Goal: Find specific page/section: Find specific page/section

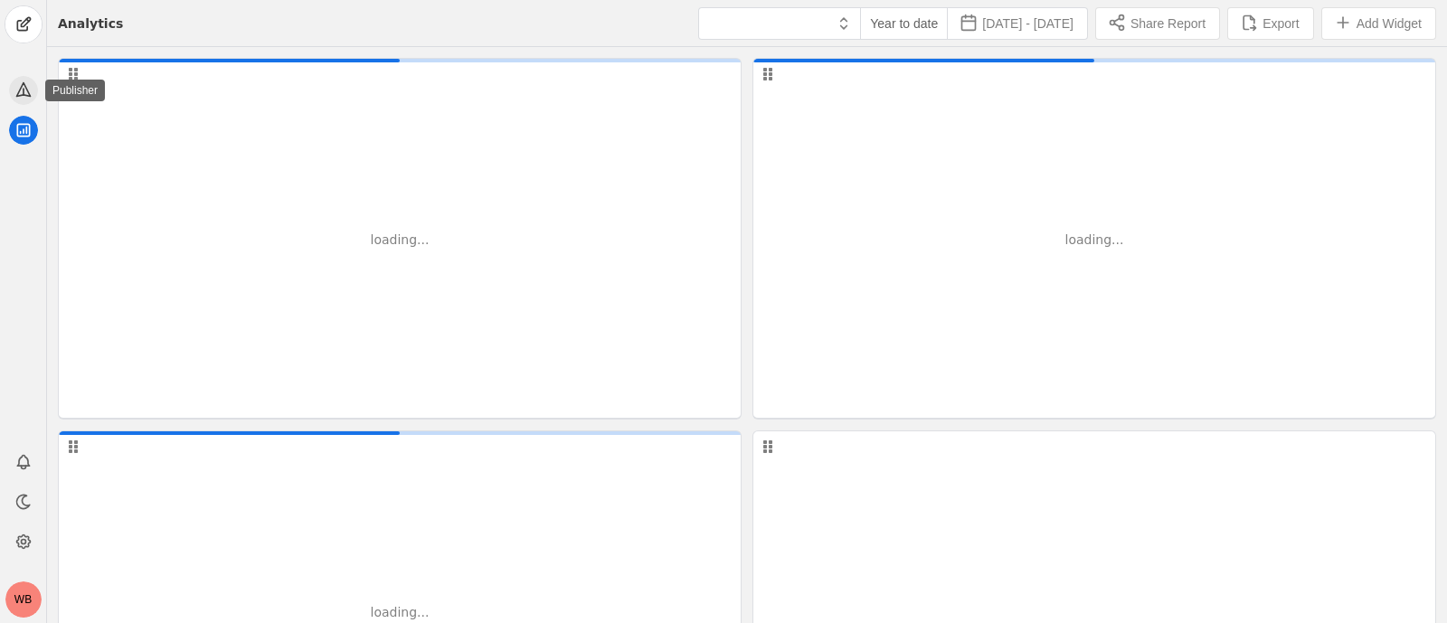
click at [22, 91] on icon at bounding box center [23, 89] width 18 height 18
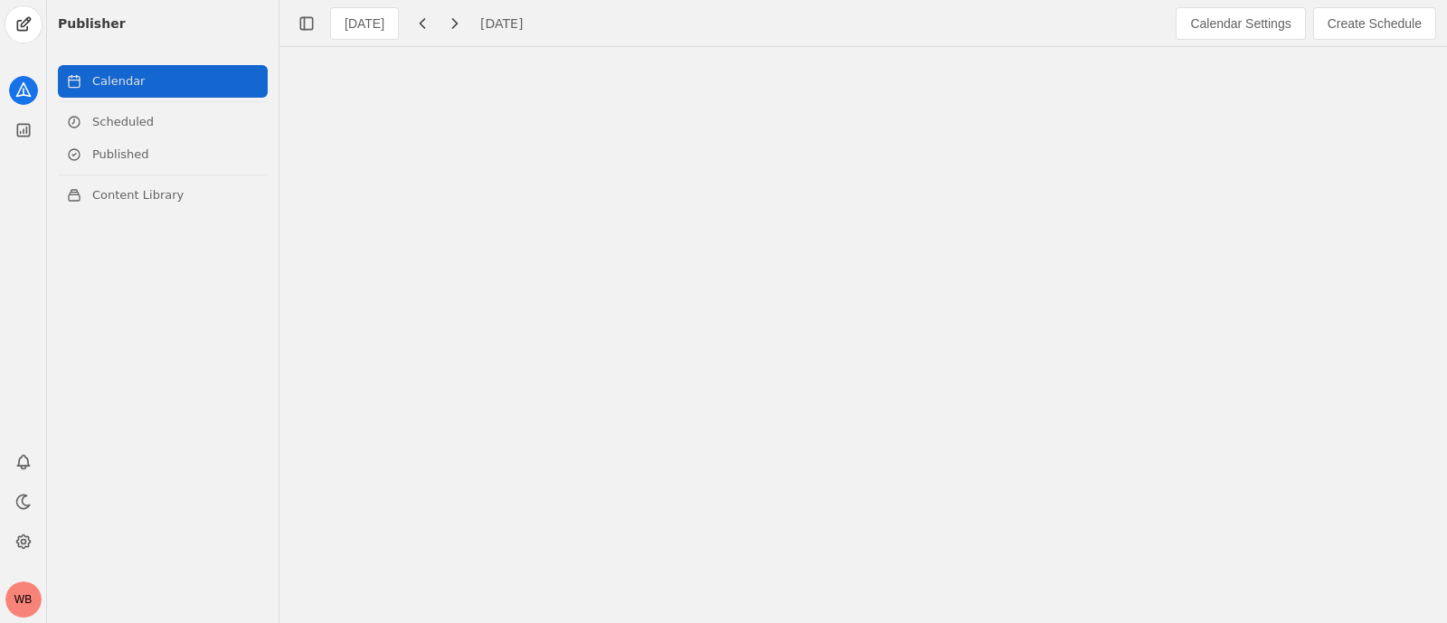
click at [125, 81] on link "Calendar" at bounding box center [163, 81] width 210 height 33
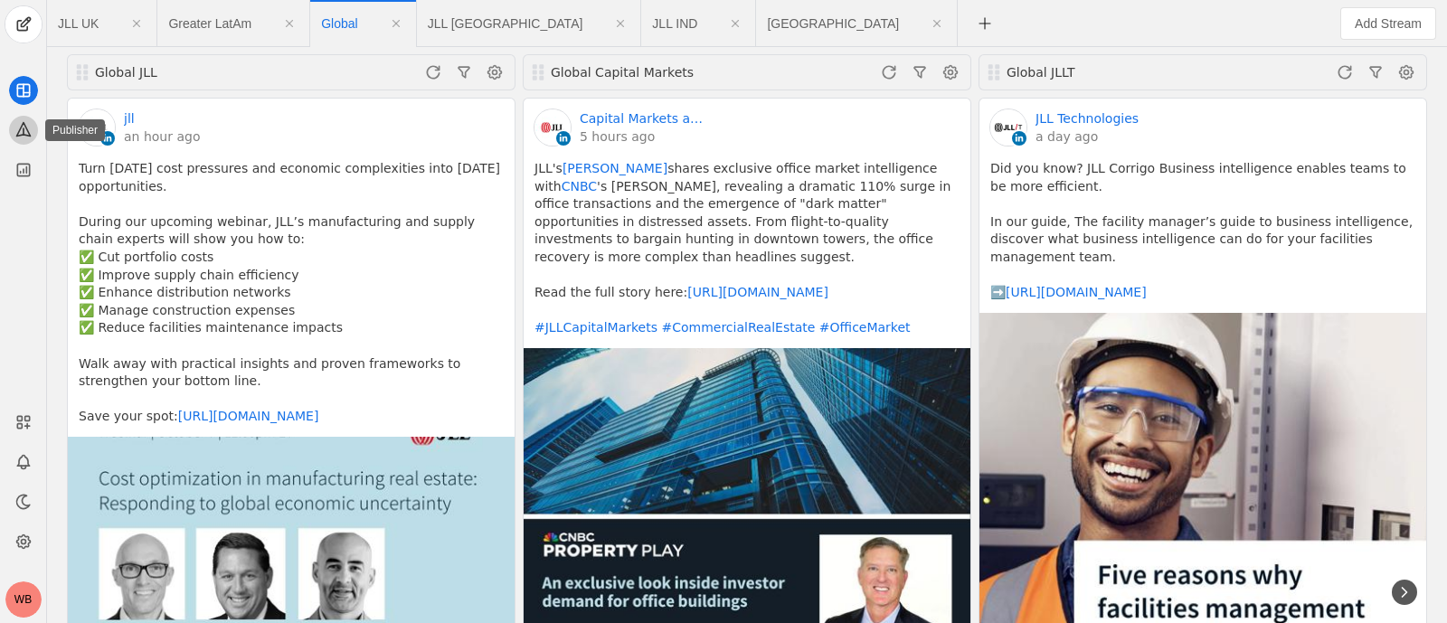
click at [24, 128] on icon at bounding box center [23, 129] width 18 height 18
